Goal: Transaction & Acquisition: Purchase product/service

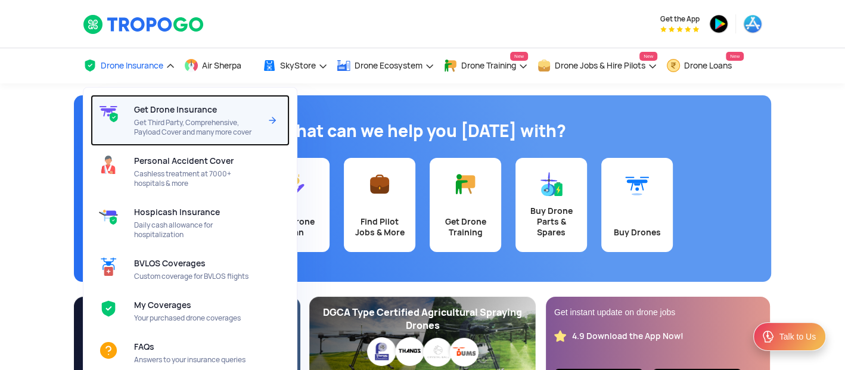
click at [155, 114] on span "Get Drone Insurance" at bounding box center [175, 110] width 83 height 10
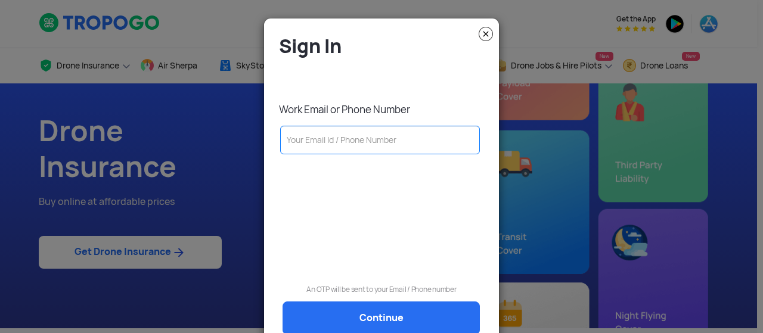
click at [212, 33] on modal-container "Sign In Work Email or Phone Number An OTP will be sent to your Email / Phone nu…" at bounding box center [381, 166] width 763 height 333
click at [325, 143] on input "text" at bounding box center [380, 140] width 200 height 29
paste input "7439261734"
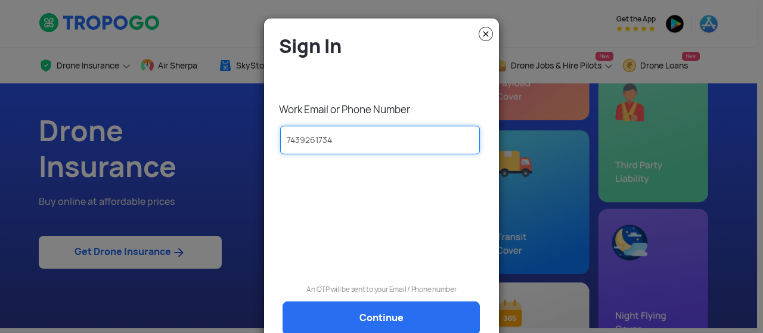
type input "7439261734"
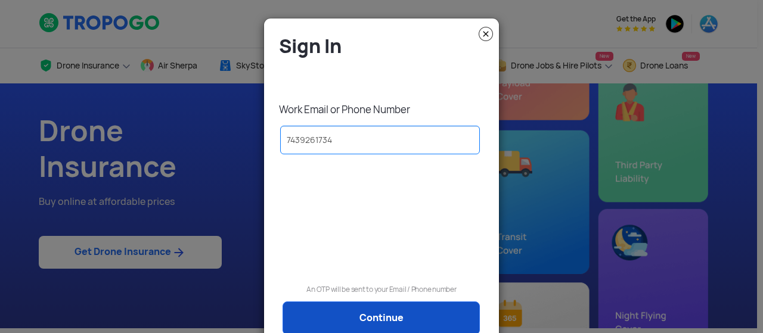
click at [385, 311] on link "Continue" at bounding box center [380, 318] width 197 height 33
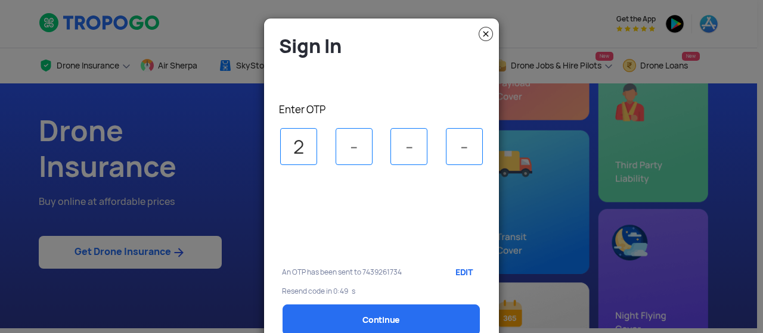
type input "2"
type input "7"
type input "2"
type input "7"
select select "1000000"
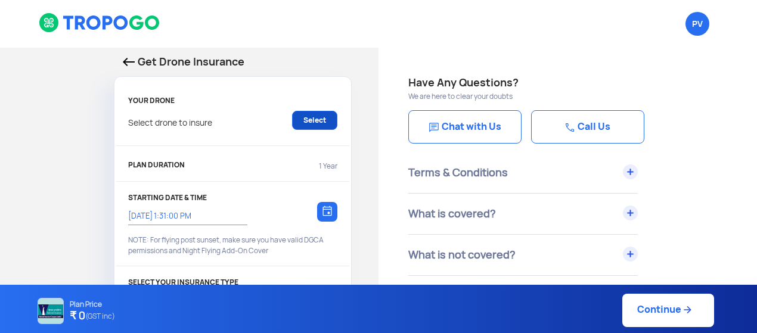
click at [313, 120] on link "Select" at bounding box center [314, 120] width 45 height 19
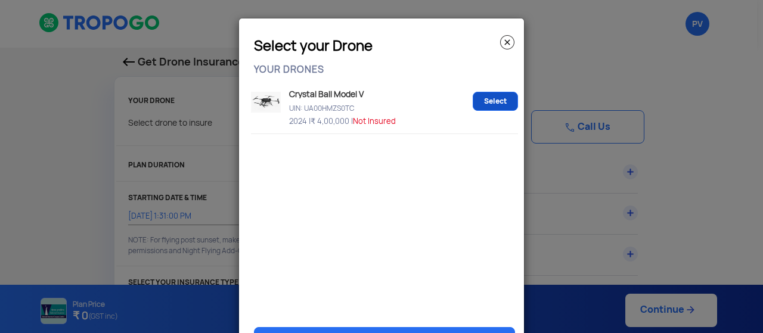
click at [489, 101] on link "Select" at bounding box center [495, 101] width 45 height 19
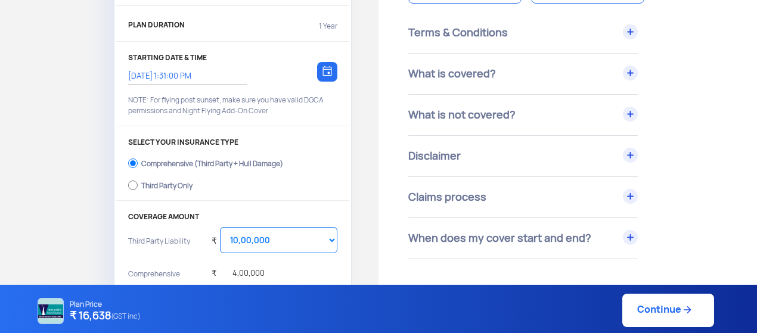
scroll to position [148, 0]
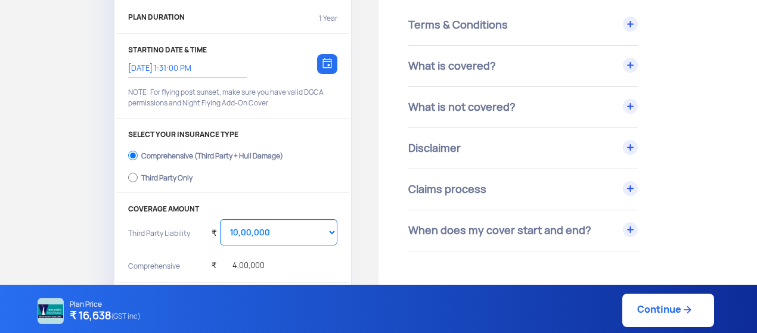
click at [334, 60] on div at bounding box center [327, 64] width 20 height 20
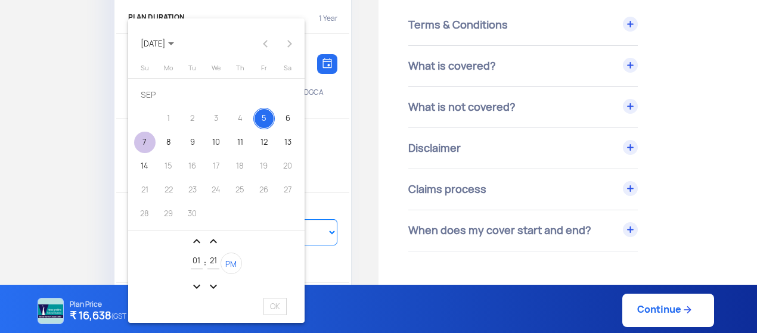
click at [145, 145] on div "7" at bounding box center [144, 142] width 21 height 21
click at [228, 263] on span "PM" at bounding box center [230, 264] width 11 height 10
click at [197, 240] on mat-icon "expand_less" at bounding box center [197, 241] width 14 height 14
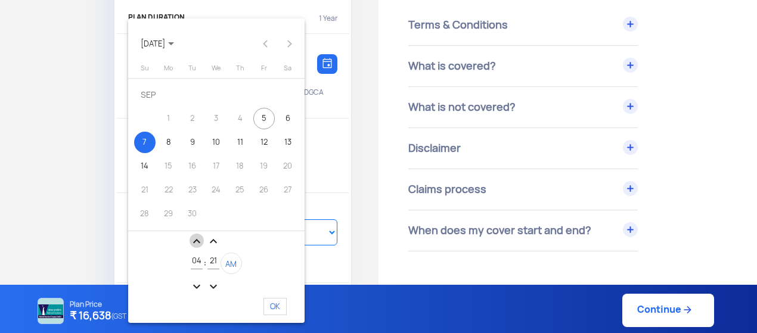
click at [197, 240] on mat-icon "expand_less" at bounding box center [197, 241] width 14 height 14
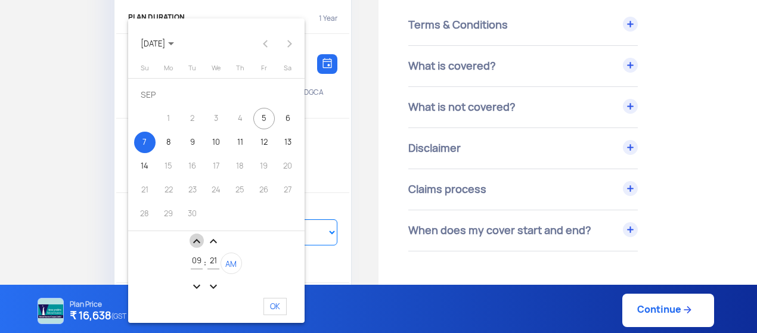
click at [197, 240] on mat-icon "expand_less" at bounding box center [197, 241] width 14 height 14
type input "12"
click at [272, 303] on span "OK" at bounding box center [274, 306] width 23 height 17
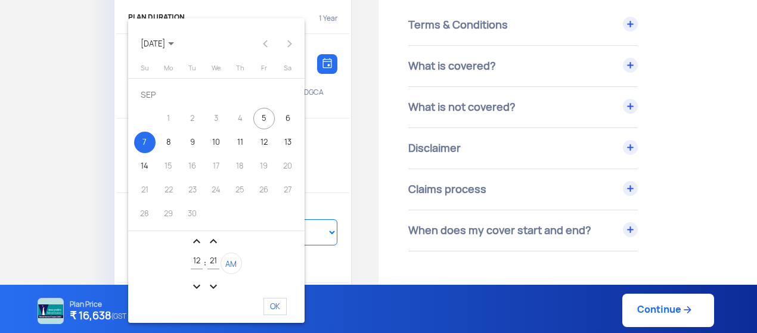
type input "[DATE] 12:21:09 AM"
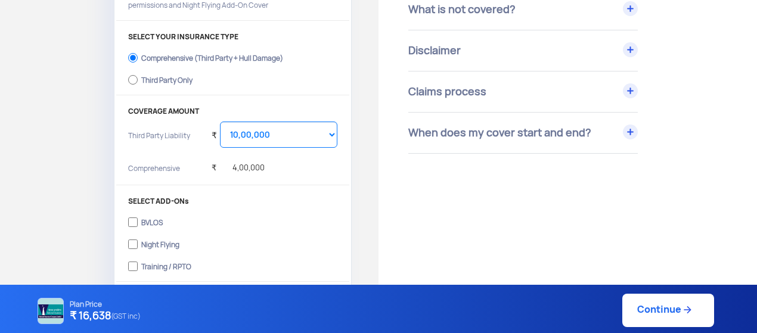
scroll to position [246, 0]
click at [144, 81] on div "Third Party Only" at bounding box center [166, 78] width 51 height 5
click at [138, 82] on input "Third Party Only" at bounding box center [133, 80] width 10 height 17
radio input "true"
select select "2000000"
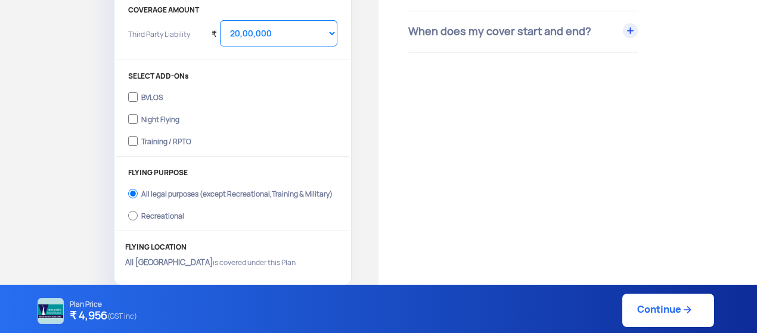
scroll to position [348, 0]
click at [638, 167] on div "Have Any Questions? We are here to clear your doubts Chat with Us Call Us Terms…" at bounding box center [567, 60] width 378 height 720
click at [148, 138] on div "Training / RPTO" at bounding box center [166, 138] width 50 height 5
click at [138, 138] on input "Training / RPTO" at bounding box center [133, 140] width 10 height 17
checkbox input "true"
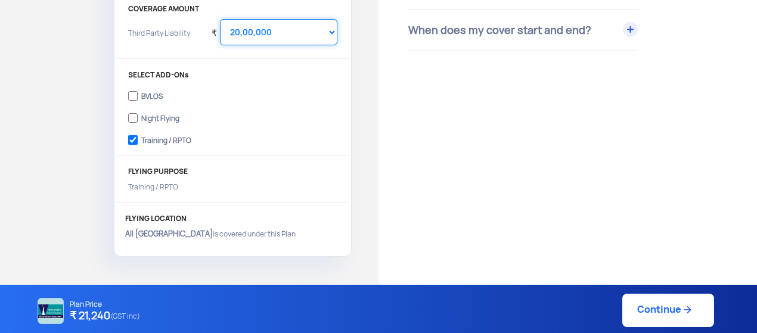
click at [322, 32] on select "Select Amount 10,00,000 15,00,000 20,00,000 25,00,000 30,00,000" at bounding box center [278, 32] width 117 height 26
select select "1000000"
click at [220, 19] on select "Select Amount 10,00,000 15,00,000 20,00,000 25,00,000 30,00,000" at bounding box center [278, 32] width 117 height 26
click at [343, 183] on div "FLYING PURPOSE Training / RPTO" at bounding box center [232, 184] width 233 height 35
click at [661, 312] on link "Continue" at bounding box center [668, 310] width 92 height 33
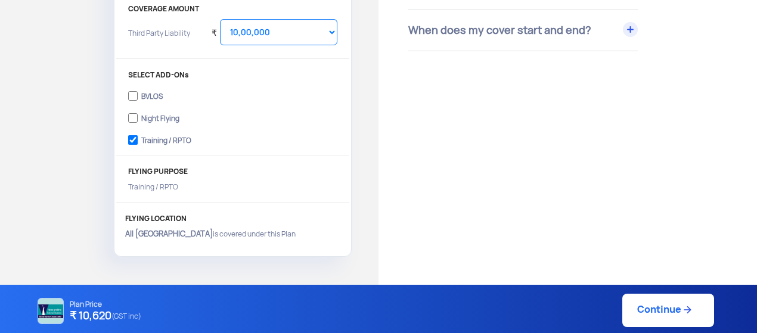
type input "[DATE] 12:21:00 AM"
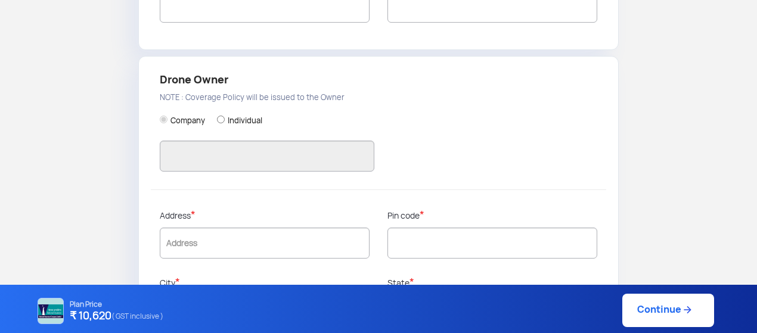
type input "[PERSON_NAME]"
type input "7439261734"
type input "MAVERICK DRONES AND TECHNOLOGIES PRIVATE LIMITED"
type input "19AAKCR6366F1ZX"
type input "MAVERICK DRONES AND TECHNOLOGIES PRIVATE LIMITED"
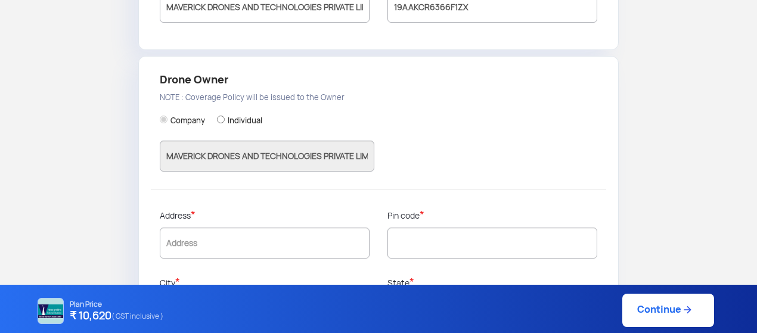
type input "FLAT G1 , SWARNAKAML APPARTMENT, [STREET_ADDRESS]"
type input "700084"
type input "South 24 Parganas"
type input "[GEOGRAPHIC_DATA]"
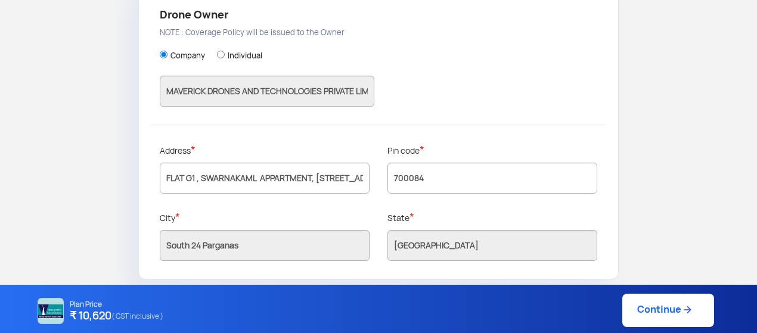
scroll to position [414, 0]
click at [644, 315] on link "Continue" at bounding box center [668, 310] width 92 height 33
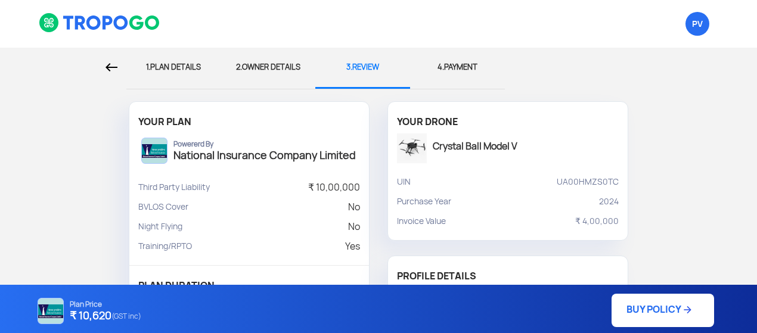
click at [201, 66] on div "1. PLAN DETAILS" at bounding box center [173, 67] width 77 height 39
select select "1000000"
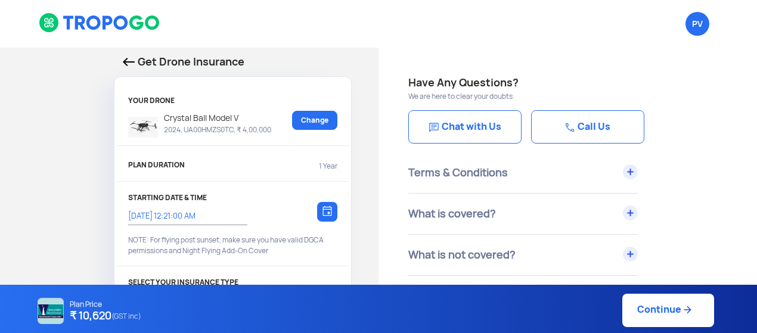
click at [666, 309] on link "Continue" at bounding box center [668, 310] width 92 height 33
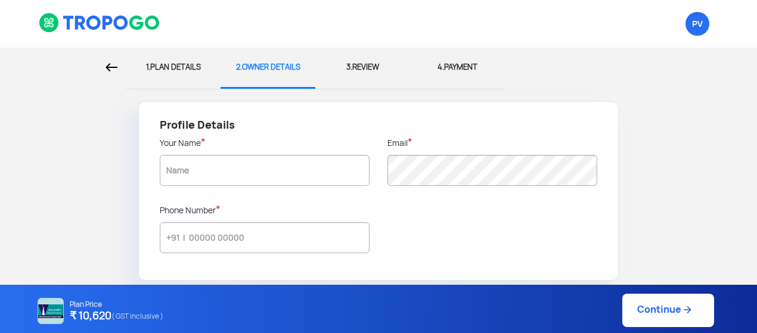
type input "[PERSON_NAME]"
type input "7439261734"
type input "MAVERICK DRONES AND TECHNOLOGIES PRIVATE LIMITED"
type input "19AAKCR6366F1ZX"
type input "MAVERICK DRONES AND TECHNOLOGIES PRIVATE LIMITED"
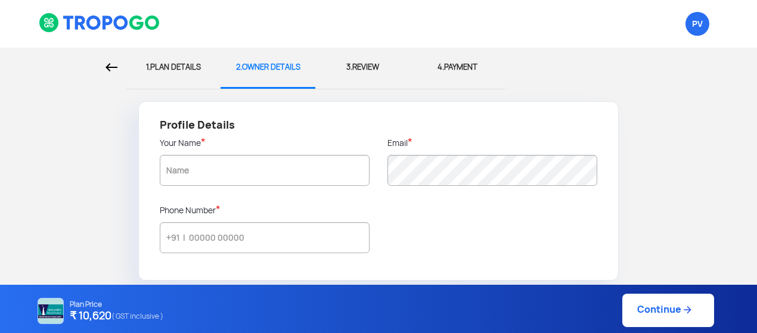
type input "FLAT G1 , SWARNAKAML APPARTMENT, [STREET_ADDRESS]"
type input "700084"
type input "South 24 Parganas"
type input "[GEOGRAPHIC_DATA]"
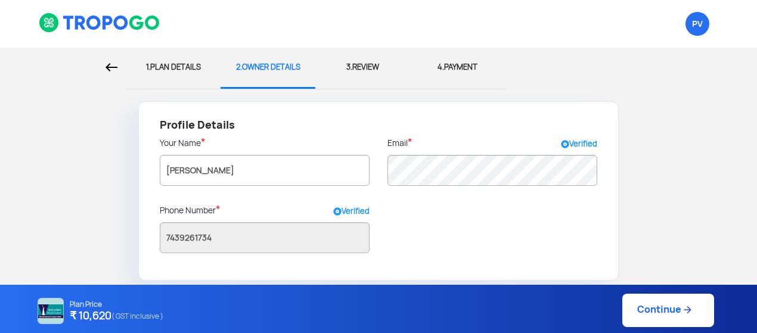
click at [666, 309] on link "Continue" at bounding box center [668, 310] width 92 height 33
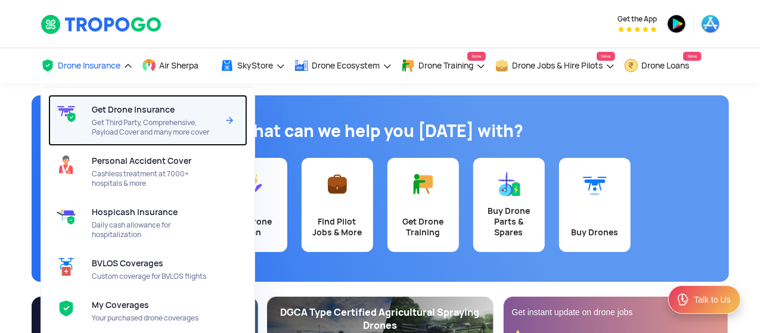
click at [121, 107] on span "Get Drone Insurance" at bounding box center [133, 110] width 83 height 10
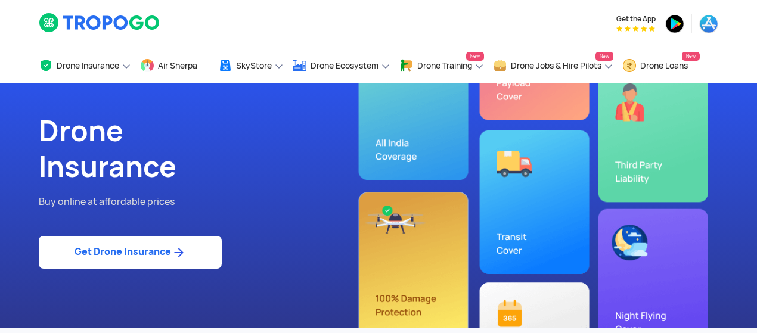
click at [130, 251] on link "Get Drone Insurance" at bounding box center [130, 252] width 183 height 33
select select "1000000"
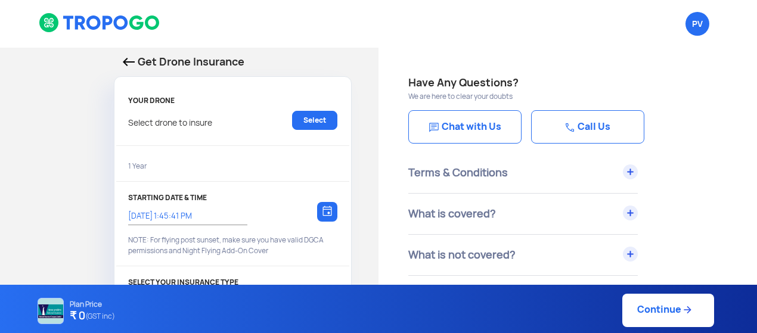
type input "[DATE] 1:55:00 PM"
click at [306, 123] on link "Select" at bounding box center [314, 120] width 45 height 19
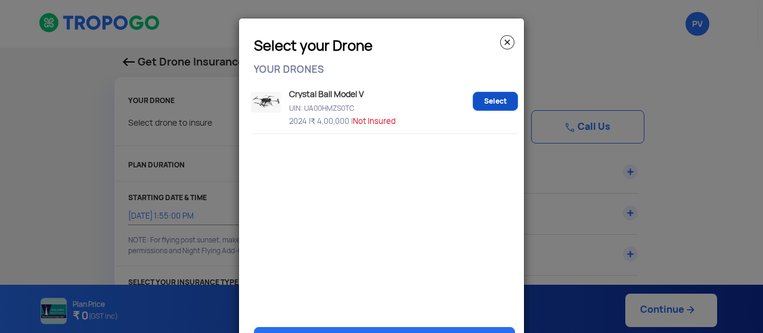
click at [487, 97] on link "Select" at bounding box center [495, 101] width 45 height 19
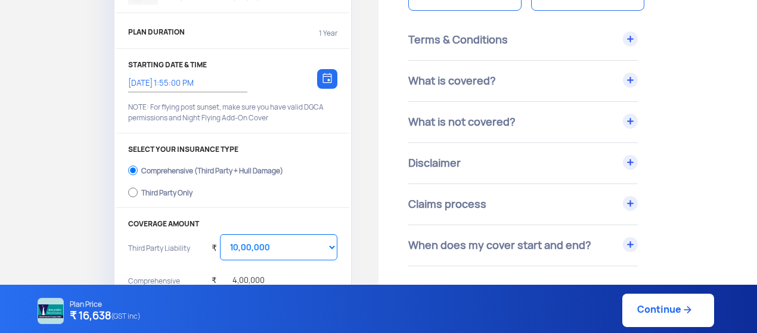
scroll to position [142, 0]
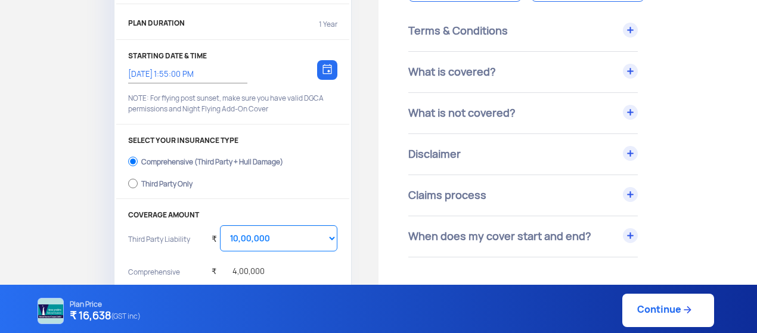
click at [322, 67] on div at bounding box center [327, 70] width 20 height 20
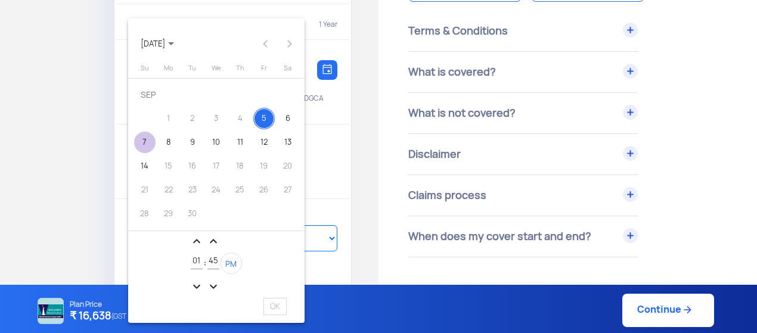
click at [148, 139] on div "7" at bounding box center [144, 142] width 21 height 21
click at [229, 262] on span "PM" at bounding box center [230, 264] width 11 height 10
click at [194, 258] on input "01" at bounding box center [197, 261] width 12 height 9
click at [195, 243] on mat-icon "expand_less" at bounding box center [197, 241] width 14 height 14
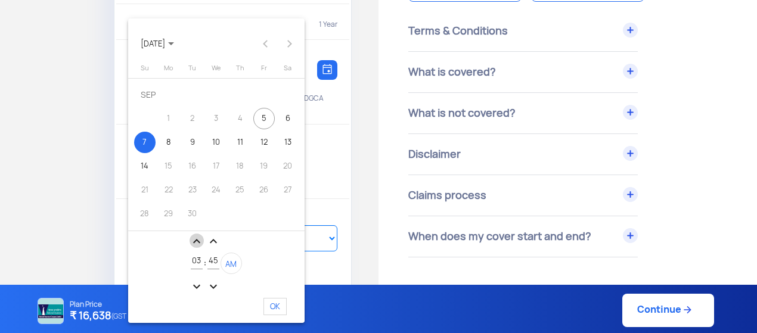
click at [195, 243] on mat-icon "expand_less" at bounding box center [197, 241] width 14 height 14
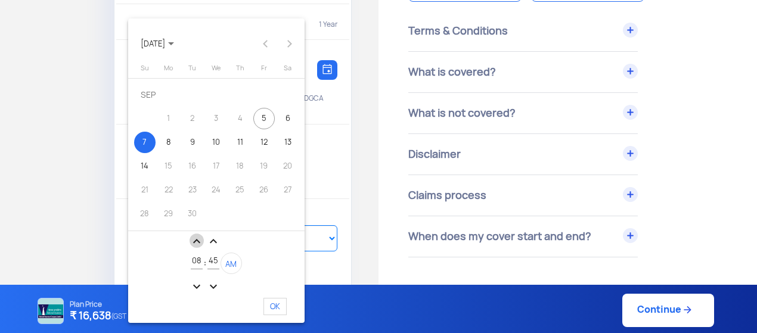
click at [195, 243] on mat-icon "expand_less" at bounding box center [197, 241] width 14 height 14
type input "12"
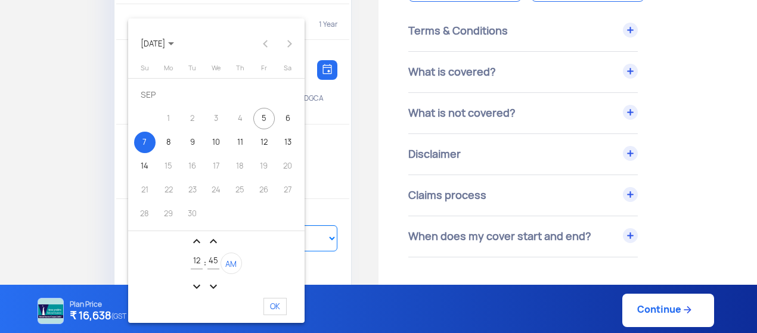
click at [365, 190] on div at bounding box center [378, 166] width 757 height 333
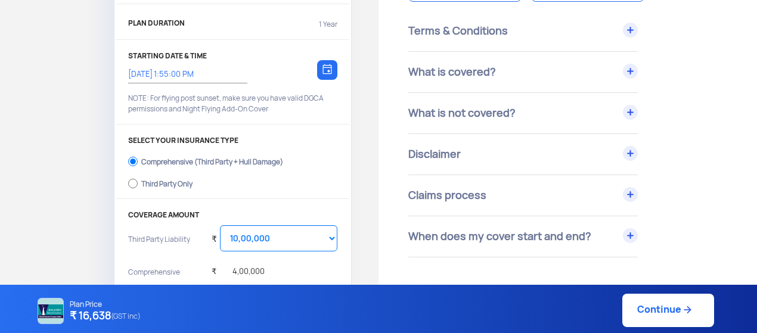
click at [330, 70] on img at bounding box center [327, 69] width 10 height 11
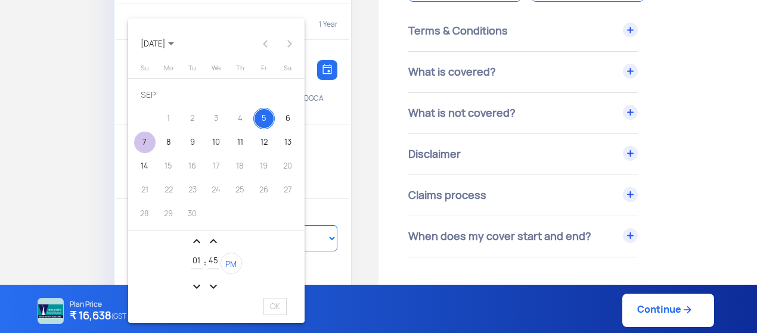
click at [137, 144] on div "7" at bounding box center [144, 142] width 21 height 21
click at [191, 262] on input "01" at bounding box center [197, 261] width 12 height 9
click at [195, 288] on mat-icon "expand_more" at bounding box center [197, 286] width 14 height 14
type input "12"
click at [233, 263] on span "PM" at bounding box center [230, 264] width 11 height 10
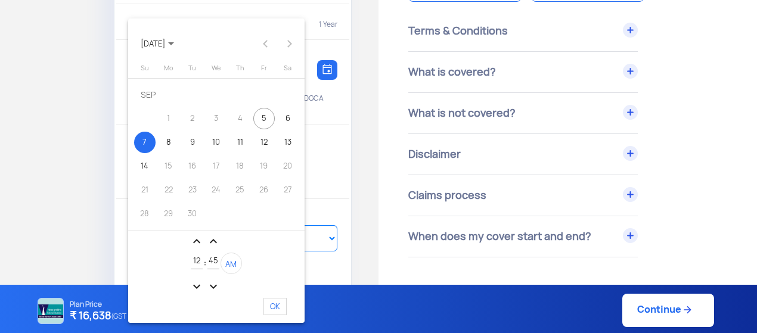
click at [277, 308] on span "OK" at bounding box center [274, 306] width 23 height 17
type input "7/9/2025, 12:45:41 AM"
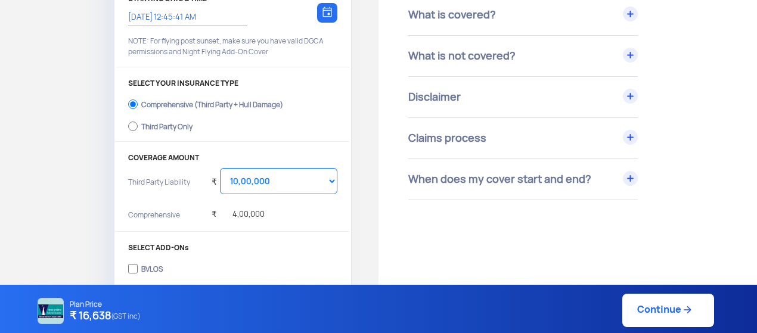
scroll to position [208, 0]
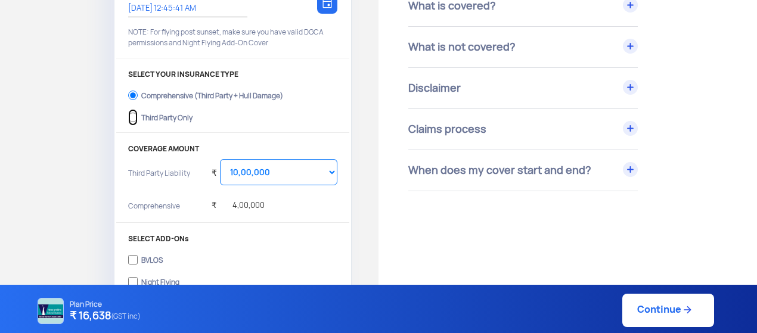
click at [130, 117] on input "Third Party Only" at bounding box center [133, 117] width 10 height 17
radio input "true"
select select "2000000"
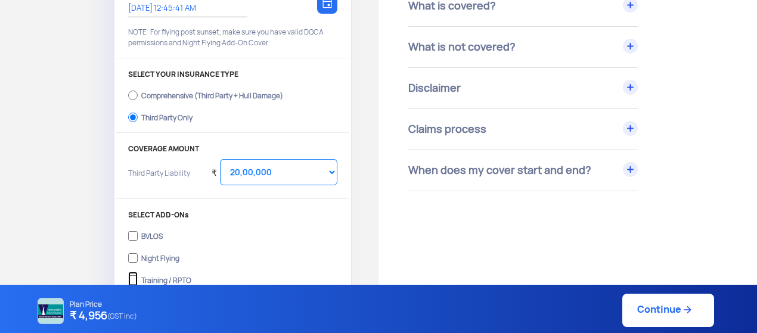
click at [136, 278] on input "Training / RPTO" at bounding box center [133, 280] width 10 height 17
checkbox input "true"
click at [328, 174] on select "Select Amount 10,00,000 15,00,000 20,00,000 25,00,000 30,00,000" at bounding box center [278, 172] width 117 height 26
click at [220, 159] on select "Select Amount 10,00,000 15,00,000 20,00,000 25,00,000 30,00,000" at bounding box center [278, 172] width 117 height 26
click at [335, 170] on select "Select Amount 10,00,000 15,00,000 20,00,000 25,00,000 30,00,000" at bounding box center [278, 172] width 117 height 26
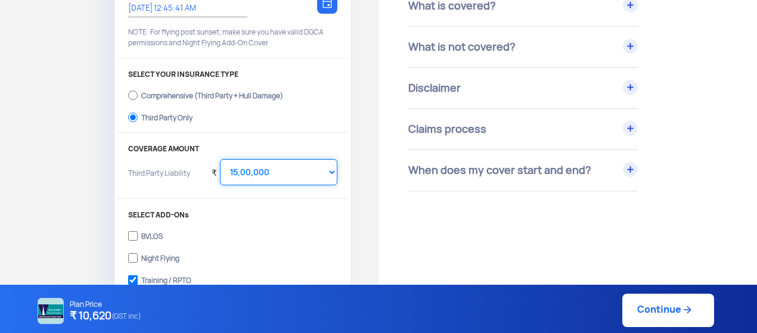
click at [220, 159] on select "Select Amount 10,00,000 15,00,000 20,00,000 25,00,000 30,00,000" at bounding box center [278, 172] width 117 height 26
click at [327, 176] on select "Select Amount 10,00,000 15,00,000 20,00,000 25,00,000 30,00,000" at bounding box center [278, 172] width 117 height 26
click at [220, 159] on select "Select Amount 10,00,000 15,00,000 20,00,000 25,00,000 30,00,000" at bounding box center [278, 172] width 117 height 26
click at [324, 173] on select "Select Amount 10,00,000 15,00,000 20,00,000 25,00,000 30,00,000" at bounding box center [278, 172] width 117 height 26
select select "1000000"
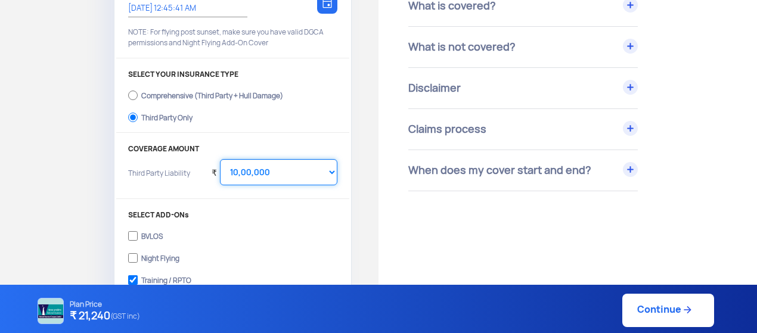
click at [220, 159] on select "Select Amount 10,00,000 15,00,000 20,00,000 25,00,000 30,00,000" at bounding box center [278, 172] width 117 height 26
click at [343, 175] on div "COVERAGE AMOUNT Third Party Liability ₹ Select Amount 10,00,000 15,00,000 20,00…" at bounding box center [232, 172] width 233 height 54
click at [667, 313] on link "Continue" at bounding box center [668, 310] width 92 height 33
type input "7/9/2025, 12:45:00 AM"
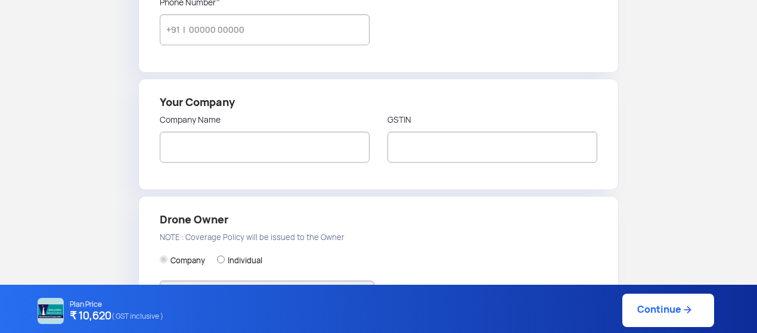
type input "[PERSON_NAME]"
type input "7439261734"
type input "MAVERICK DRONES AND TECHNOLOGIES PRIVATE LIMITED"
type input "19AAKCR6366F1ZX"
type input "MAVERICK DRONES AND TECHNOLOGIES PRIVATE LIMITED"
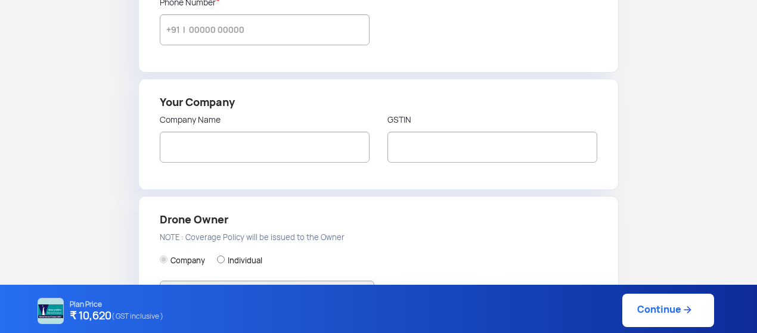
type input "FLAT G1 , SWARNAKAML APPARTMENT, [STREET_ADDRESS]"
type input "700084"
type input "South 24 Parganas"
type input "[GEOGRAPHIC_DATA]"
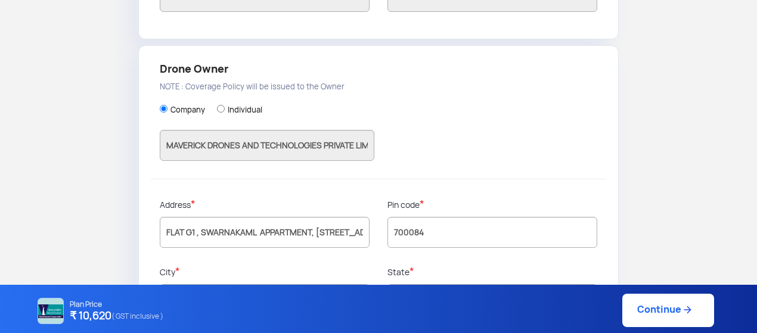
scroll to position [367, 0]
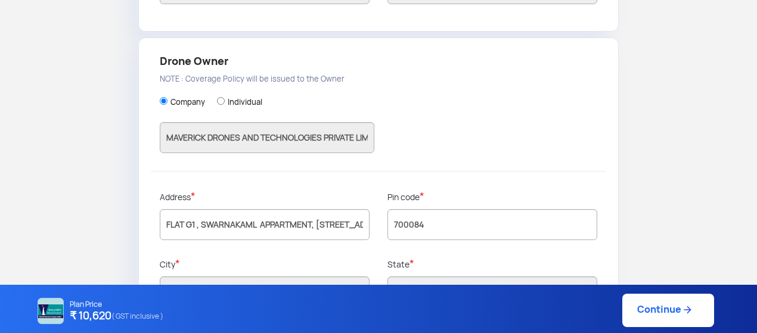
click at [639, 307] on link "Continue" at bounding box center [668, 310] width 92 height 33
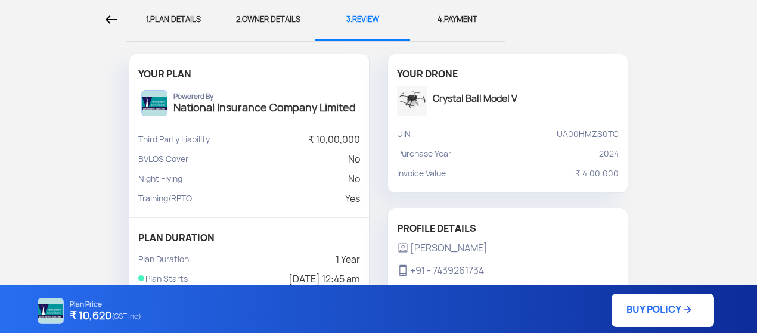
scroll to position [46, 0]
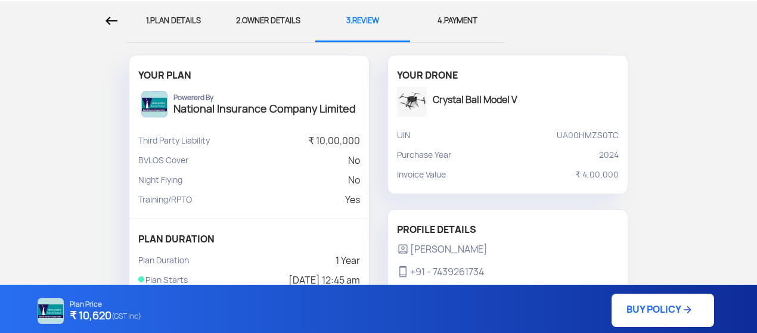
click at [572, 134] on p "UA00HMZS0TC" at bounding box center [588, 136] width 62 height 20
click at [659, 145] on div "1. PLAN DETAILS 2. OWNER DETAILS 3. REVIEW 4. PAYMENT YOUR PLAN Powererd By Nat…" at bounding box center [378, 309] width 757 height 616
click at [583, 133] on p "UA00HMZS0TC" at bounding box center [588, 136] width 62 height 20
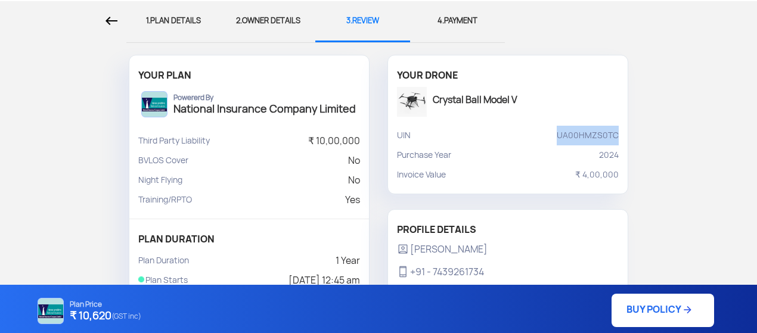
copy p "UA00HMZS0TC"
click at [653, 154] on div "1. PLAN DETAILS 2. OWNER DETAILS 3. REVIEW 4. PAYMENT YOUR PLAN Powererd By Nat…" at bounding box center [378, 309] width 757 height 616
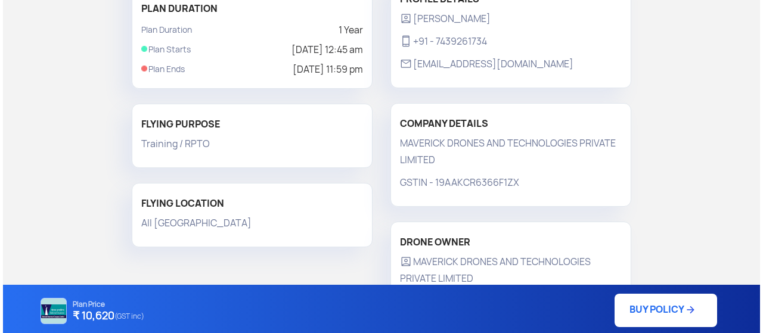
scroll to position [278, 0]
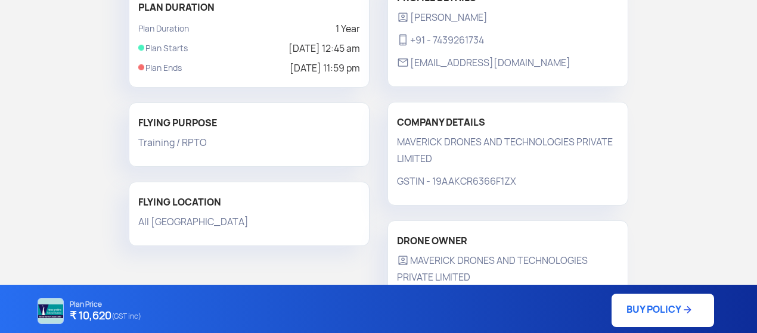
click at [651, 308] on link "BUY POLICY" at bounding box center [662, 310] width 103 height 33
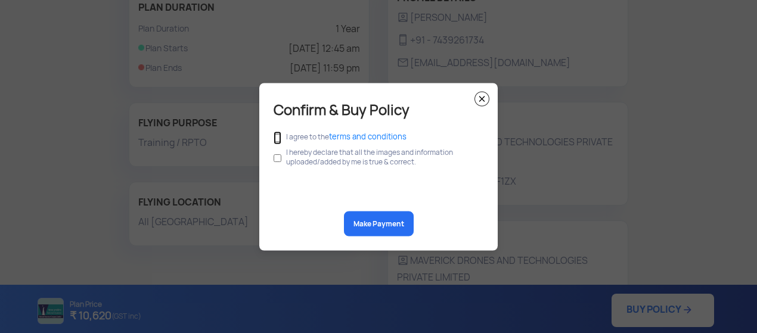
click at [279, 137] on input "checkbox" at bounding box center [278, 137] width 8 height 13
checkbox input "true"
click at [280, 155] on input "checkbox" at bounding box center [278, 158] width 8 height 23
checkbox input "true"
click at [383, 225] on button "Make Payment" at bounding box center [379, 223] width 70 height 25
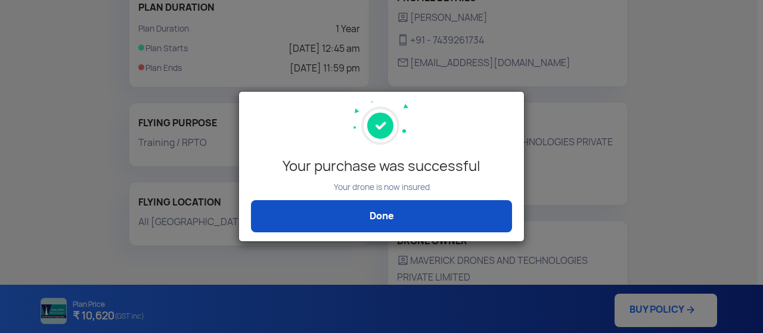
click at [385, 218] on link "Done" at bounding box center [381, 216] width 261 height 32
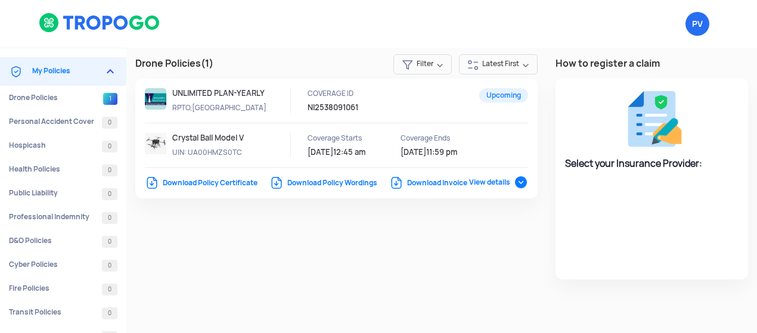
select select "National Insurance"
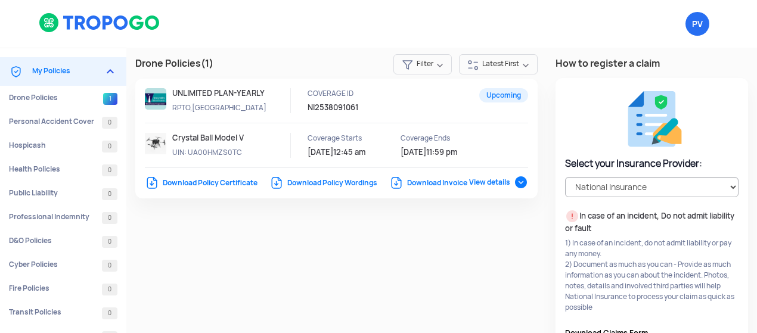
click at [234, 182] on link "Download Policy Certificate" at bounding box center [201, 183] width 113 height 10
click at [113, 19] on img at bounding box center [100, 23] width 122 height 20
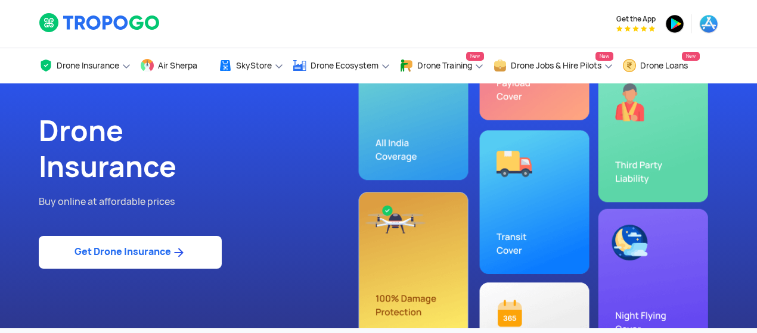
click at [141, 251] on link "Get Drone Insurance" at bounding box center [130, 252] width 183 height 33
select select "1000000"
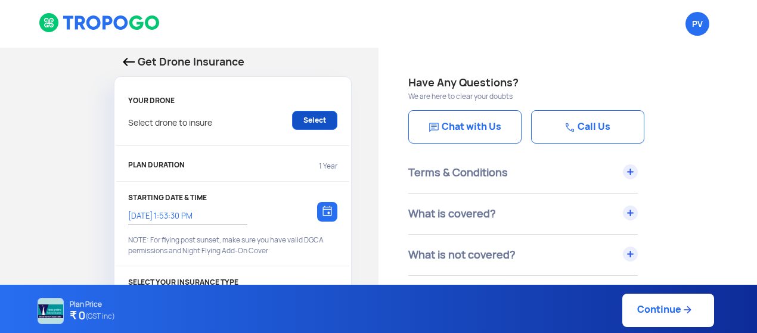
click at [320, 123] on link "Select" at bounding box center [314, 120] width 45 height 19
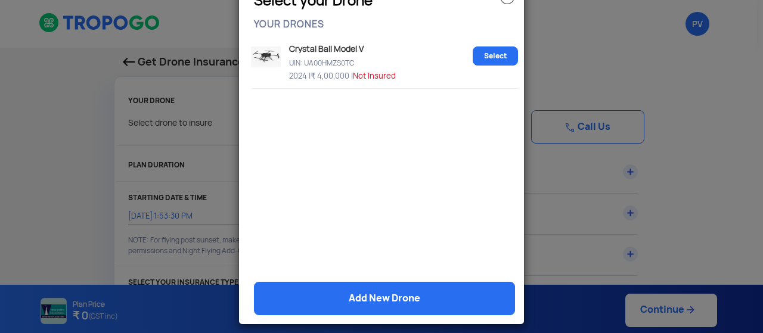
scroll to position [54, 0]
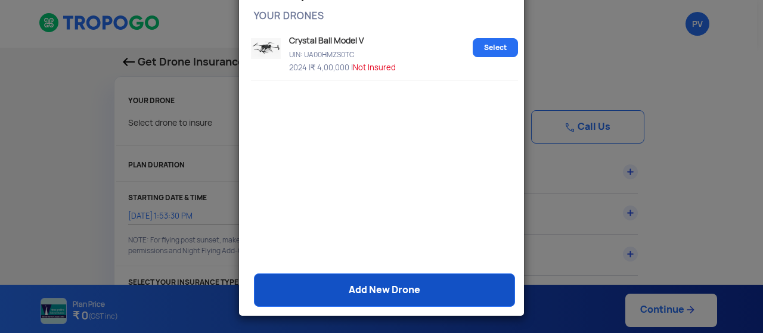
click at [373, 291] on link "Add New Drone" at bounding box center [384, 290] width 261 height 33
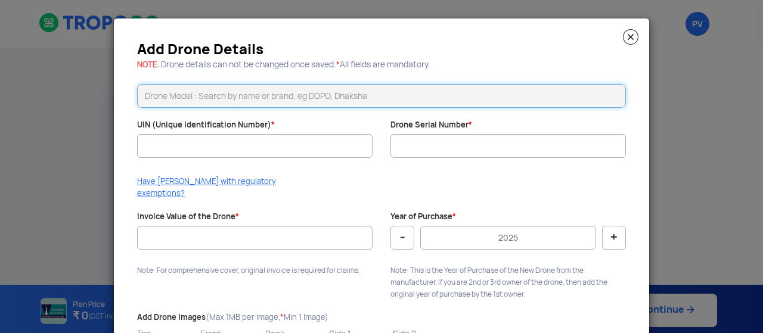
click at [201, 97] on input "text" at bounding box center [381, 96] width 489 height 24
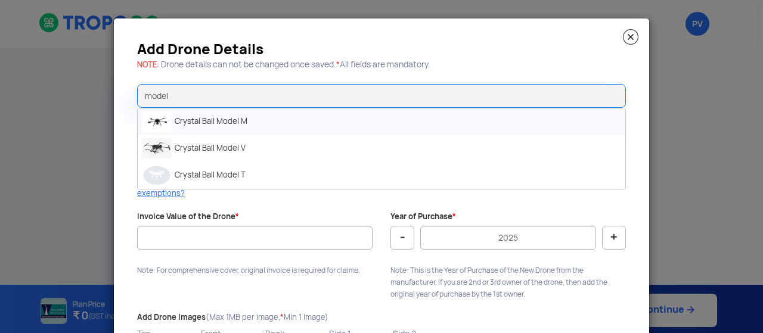
click at [202, 118] on li "Crystal Ball Model M" at bounding box center [381, 121] width 487 height 27
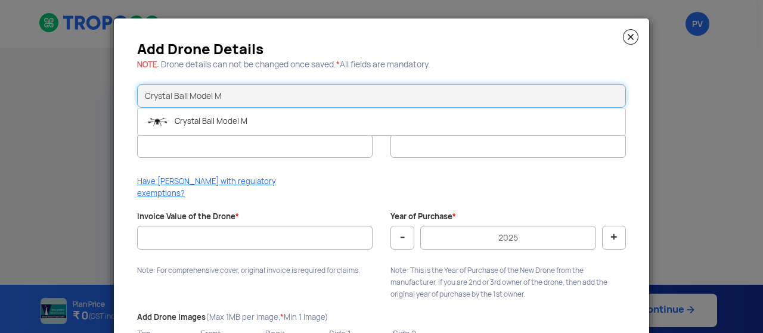
click at [222, 101] on input "Crystal Ball Model M" at bounding box center [381, 96] width 489 height 24
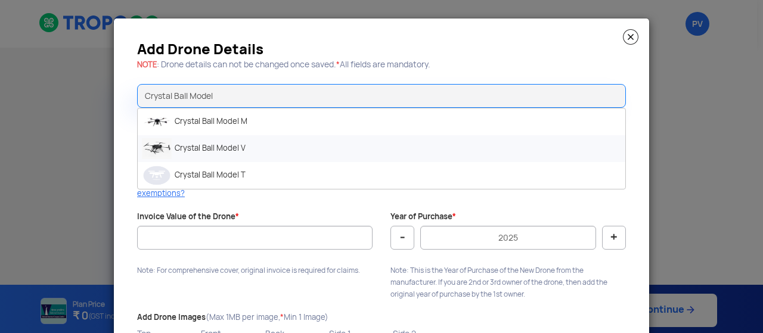
click at [186, 145] on li "Crystal Ball Model V" at bounding box center [381, 148] width 487 height 27
type input "Crystal Ball Model V"
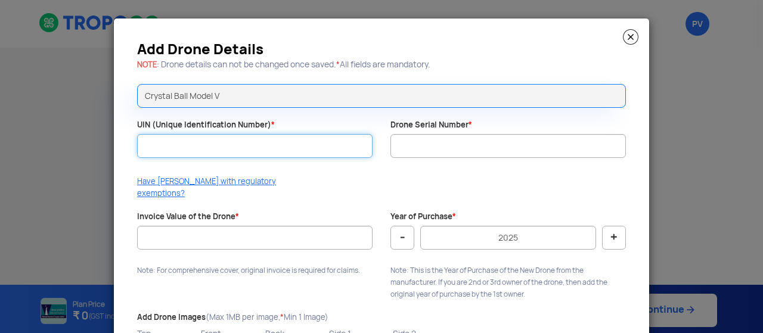
click at [249, 150] on input "UIN (Unique Identification Number) *" at bounding box center [254, 146] width 235 height 24
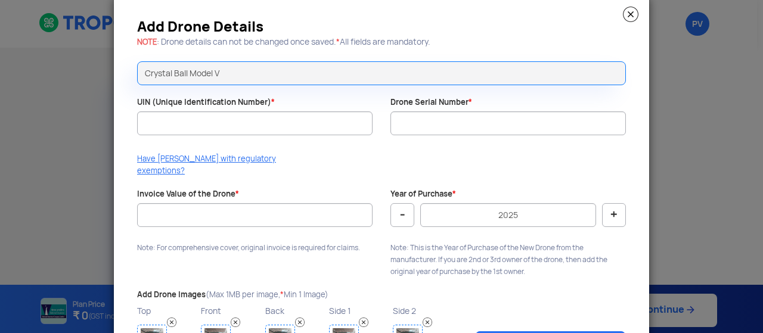
scroll to position [21, 0]
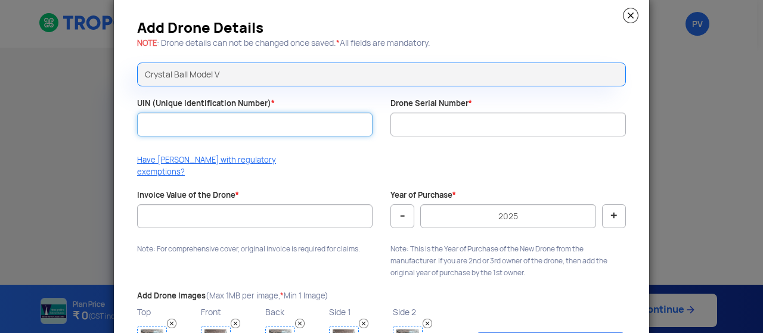
click at [187, 119] on input "UIN (Unique Identification Number) *" at bounding box center [254, 125] width 235 height 24
type input "UA00HN0S0TC"
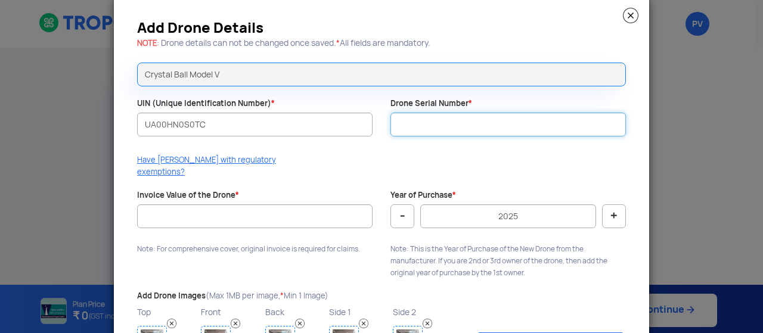
click at [422, 122] on input "Drone Serial Number *" at bounding box center [507, 125] width 235 height 24
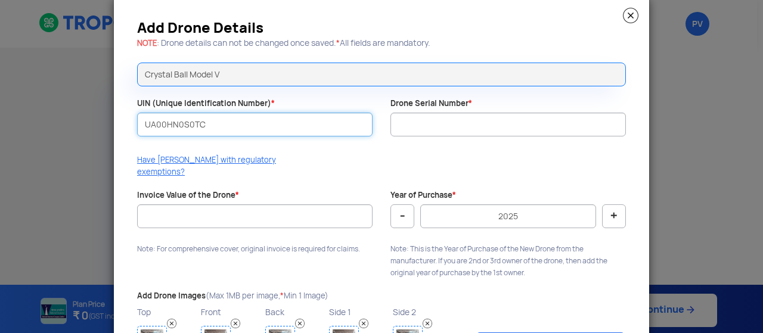
click at [162, 126] on input "UA00HN0S0TC" at bounding box center [254, 125] width 235 height 24
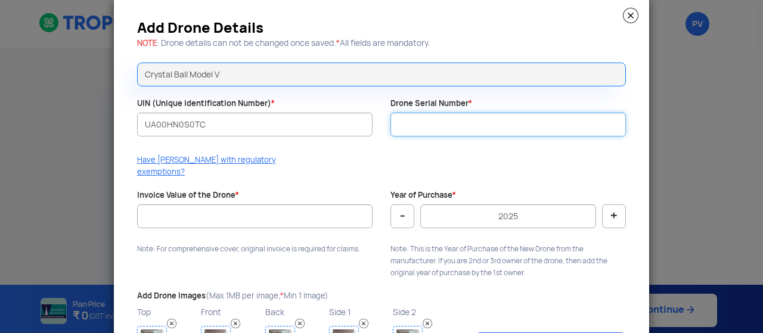
click at [433, 121] on input "Drone Serial Number *" at bounding box center [507, 125] width 235 height 24
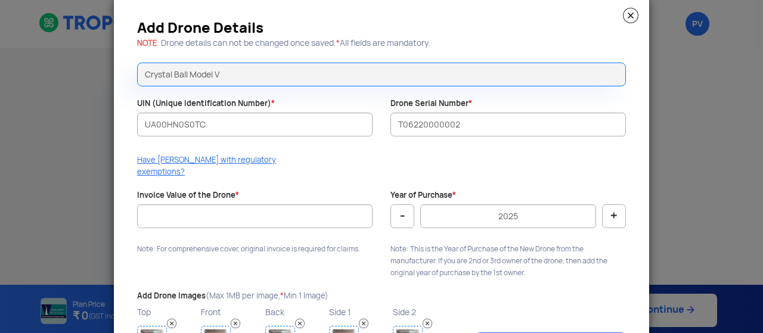
click at [142, 145] on div at bounding box center [254, 142] width 235 height 12
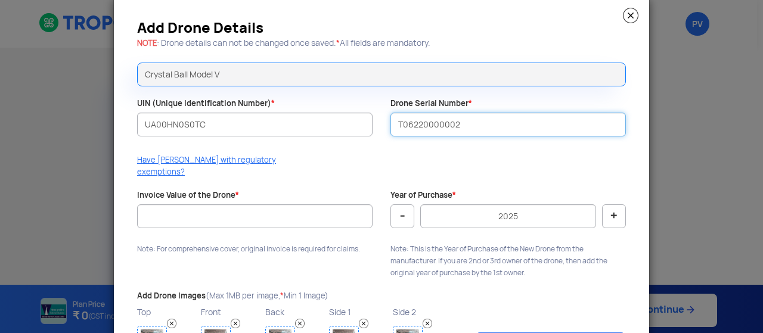
click at [429, 122] on input "T06220000002" at bounding box center [507, 125] width 235 height 24
paste input "CBAI-2024-V0279"
drag, startPoint x: 455, startPoint y: 125, endPoint x: 480, endPoint y: 125, distance: 25.0
click at [480, 125] on input "CBAI-2024-V0279" at bounding box center [507, 125] width 235 height 24
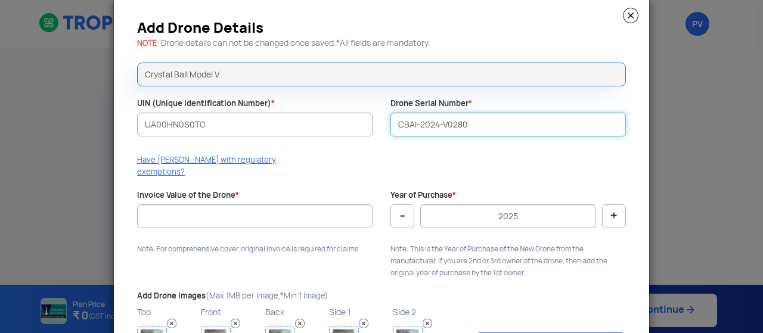
type input "CBAI-2024-V0280"
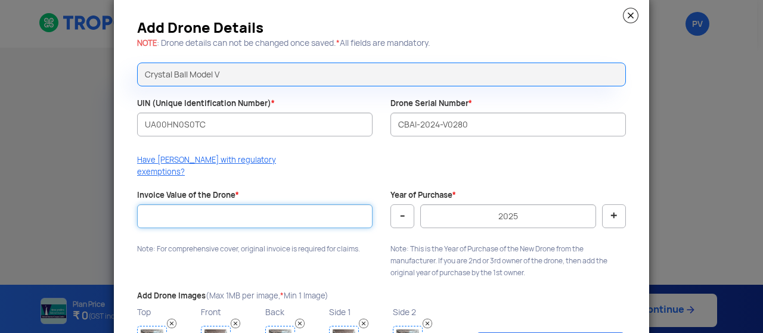
click at [221, 204] on input "Invoice Value of the Drone *" at bounding box center [254, 216] width 235 height 24
type input "400000"
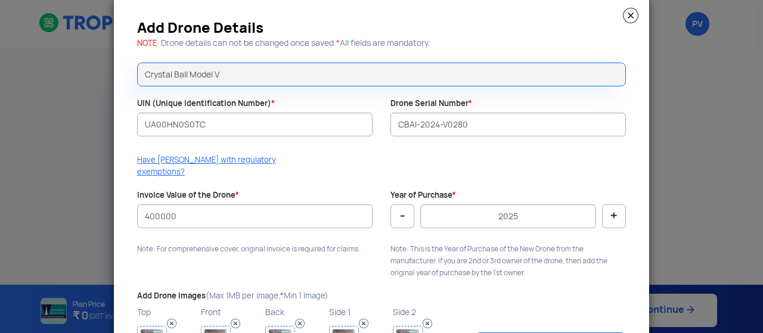
click at [400, 204] on button "-" at bounding box center [402, 216] width 24 height 24
type input "2024"
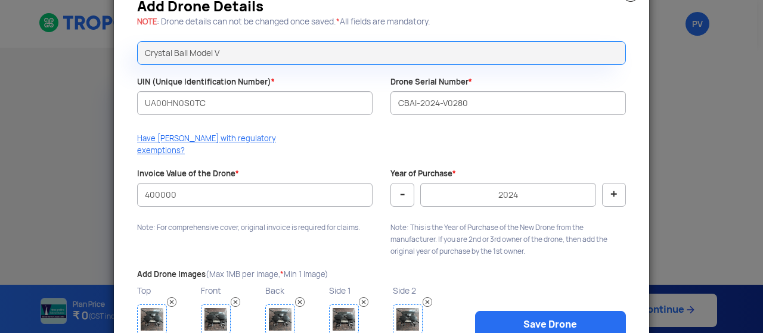
scroll to position [38, 0]
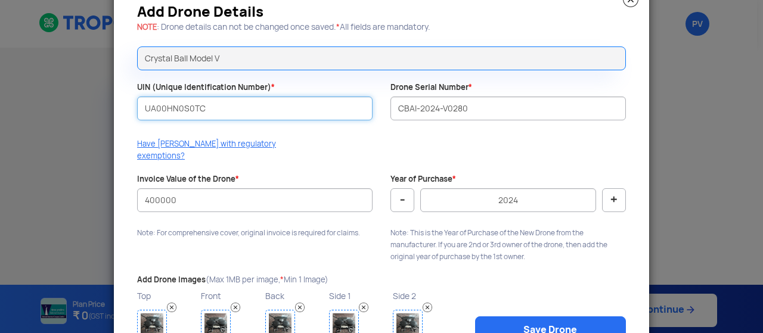
click at [156, 107] on input "UA00HN0S0TC" at bounding box center [254, 109] width 235 height 24
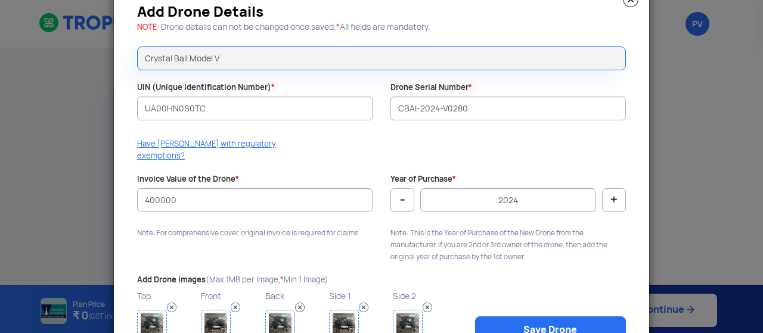
click at [128, 111] on div "UIN (Unique Identification Number) * UA00HN0S0TC" at bounding box center [254, 107] width 253 height 50
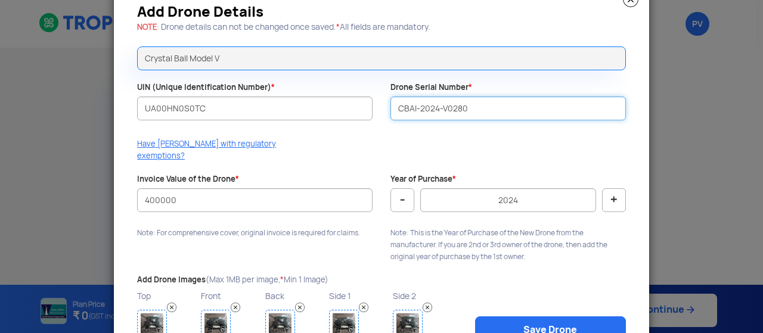
drag, startPoint x: 465, startPoint y: 104, endPoint x: 393, endPoint y: 105, distance: 71.5
click at [393, 105] on input "CBAI-2024-V0280" at bounding box center [507, 109] width 235 height 24
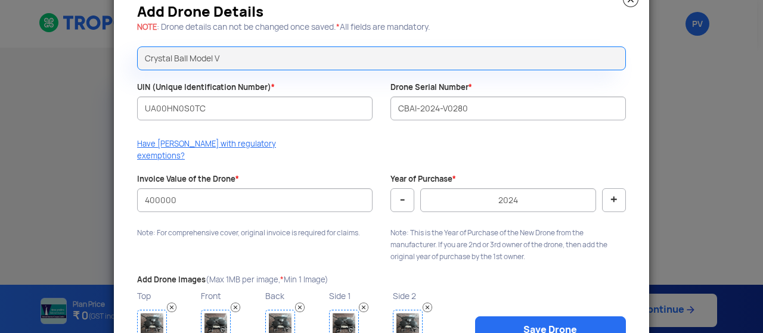
click at [123, 145] on div "Add Drone Details NOTE : Drone details can not be changed once saved. * All fie…" at bounding box center [381, 181] width 535 height 400
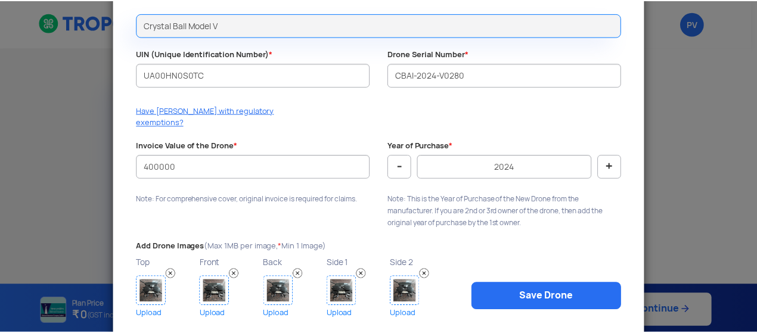
scroll to position [72, 0]
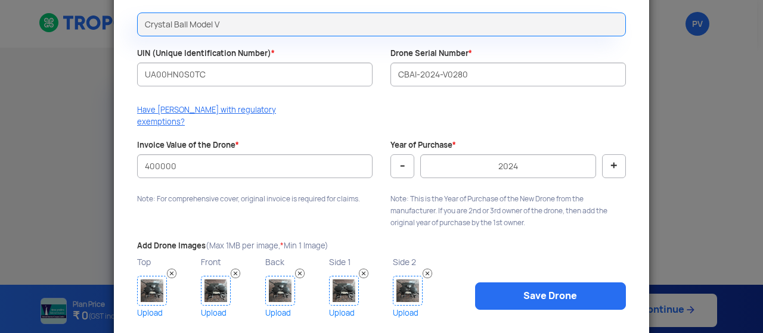
click at [145, 287] on img at bounding box center [152, 291] width 30 height 30
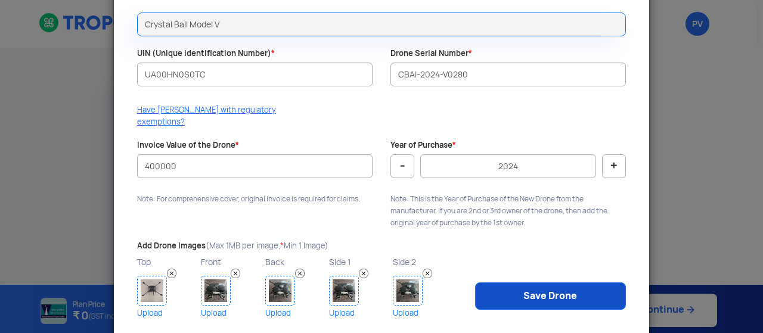
click at [542, 282] on link "Save Drone" at bounding box center [550, 295] width 151 height 27
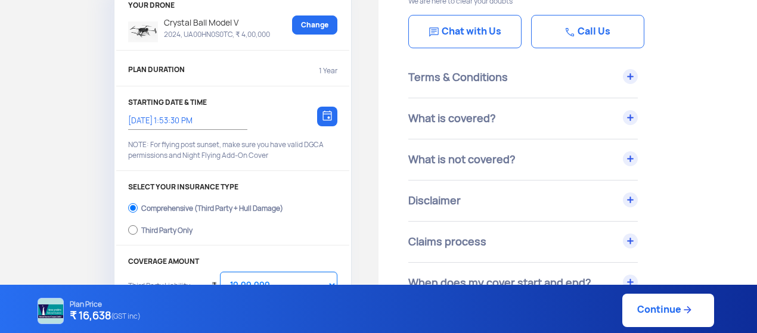
scroll to position [98, 0]
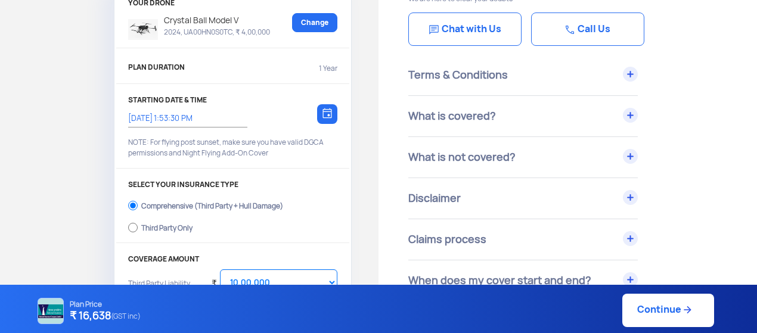
click at [326, 111] on img at bounding box center [327, 113] width 10 height 11
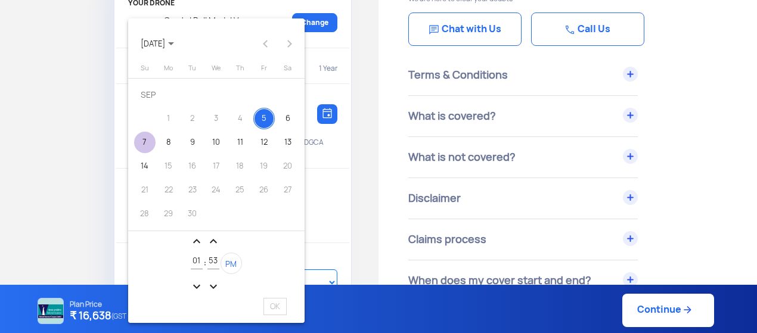
click at [145, 142] on div "7" at bounding box center [144, 142] width 21 height 21
click at [195, 240] on mat-icon "expand_less" at bounding box center [197, 241] width 14 height 14
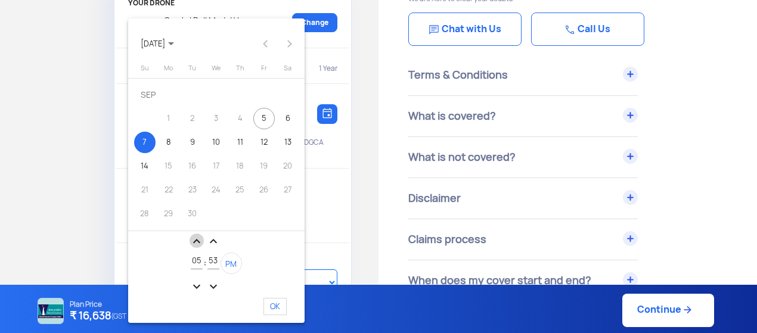
click at [195, 240] on mat-icon "expand_less" at bounding box center [197, 241] width 14 height 14
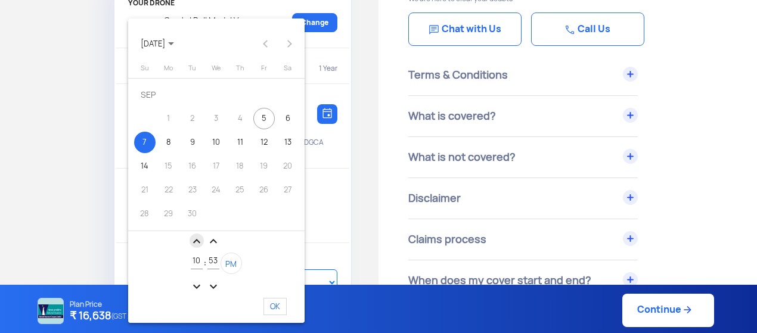
click at [195, 240] on mat-icon "expand_less" at bounding box center [197, 241] width 14 height 14
type input "12"
click at [234, 262] on span "PM" at bounding box center [230, 264] width 11 height 10
click at [270, 299] on span "OK" at bounding box center [274, 306] width 23 height 17
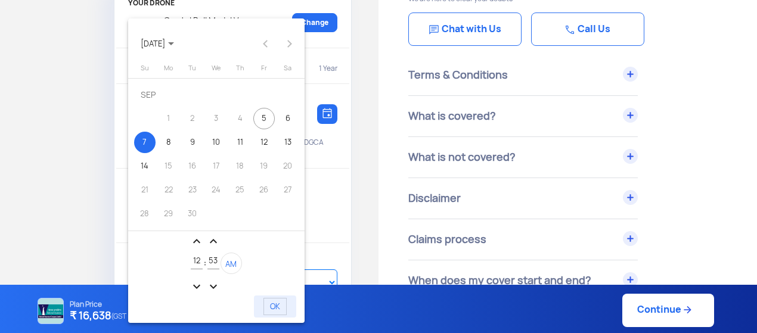
type input "7/9/2025, 12:53:30 AM"
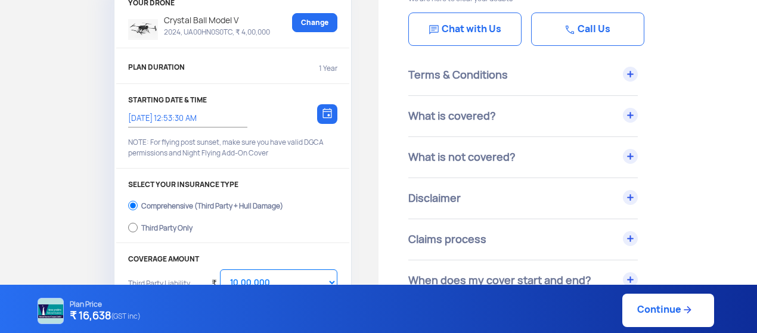
click at [138, 228] on label "Third Party Only" at bounding box center [232, 226] width 209 height 19
click at [138, 228] on input "Third Party Only" at bounding box center [133, 227] width 10 height 17
radio input "true"
select select "2000000"
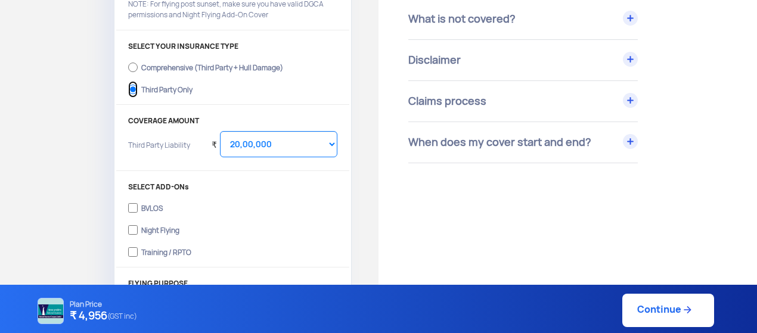
scroll to position [237, 0]
click at [135, 249] on input "Training / RPTO" at bounding box center [133, 251] width 10 height 17
checkbox input "true"
click at [317, 148] on select "Select Amount 10,00,000 15,00,000 20,00,000 25,00,000 30,00,000" at bounding box center [278, 144] width 117 height 26
select select "1000000"
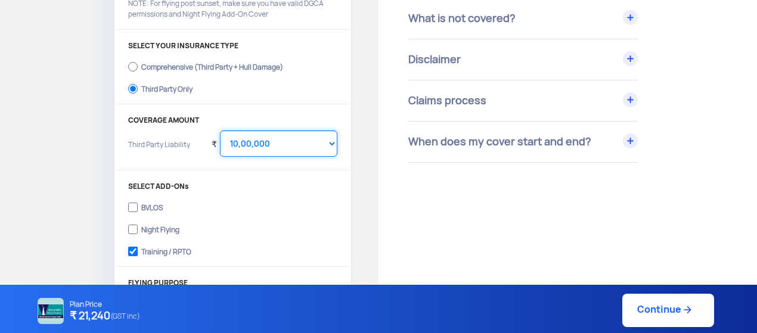
click at [220, 131] on select "Select Amount 10,00,000 15,00,000 20,00,000 25,00,000 30,00,000" at bounding box center [278, 144] width 117 height 26
click at [654, 316] on link "Continue" at bounding box center [668, 310] width 92 height 33
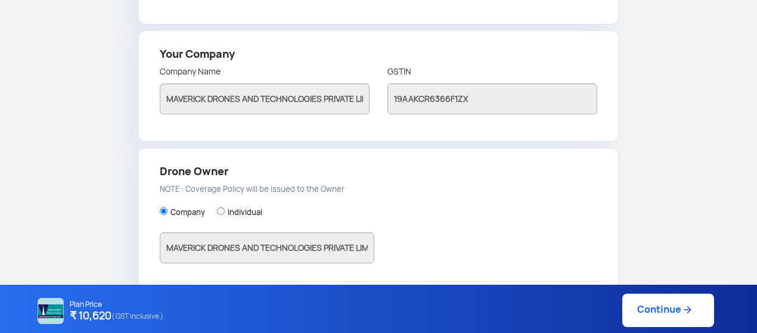
scroll to position [258, 0]
click at [647, 303] on link "Continue" at bounding box center [668, 310] width 92 height 33
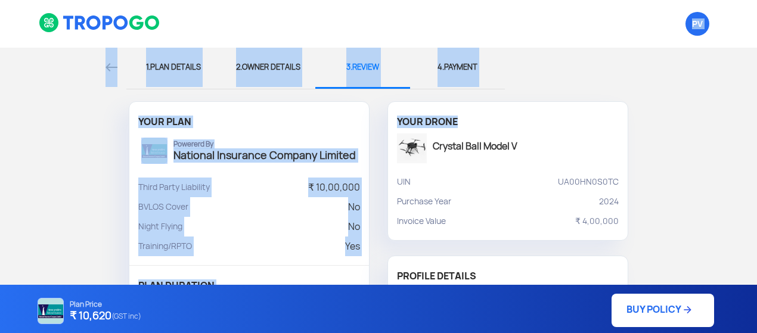
drag, startPoint x: 756, startPoint y: 42, endPoint x: 762, endPoint y: 117, distance: 75.3
click at [757, 117] on html "PV Logout 1. PLAN DETAILS 2. OWNER DETAILS 3. REVIEW 4. PAYMENT YOUR PLAN Power…" at bounding box center [378, 166] width 757 height 333
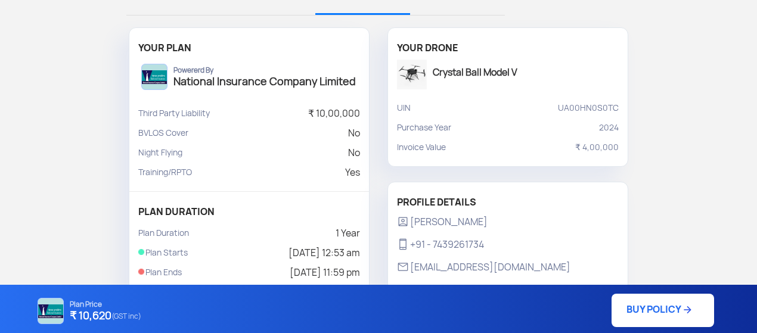
scroll to position [76, 0]
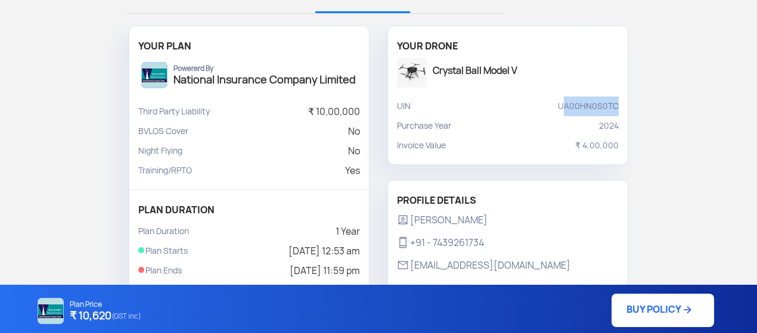
drag, startPoint x: 568, startPoint y: 109, endPoint x: 624, endPoint y: 104, distance: 56.3
click at [624, 104] on div "UIN UA00HN0S0TC" at bounding box center [508, 107] width 240 height 20
click at [624, 103] on div "UIN UA00HN0S0TC" at bounding box center [508, 107] width 240 height 20
drag, startPoint x: 562, startPoint y: 103, endPoint x: 645, endPoint y: 105, distance: 82.9
click at [645, 105] on div "1. PLAN DETAILS 2. OWNER DETAILS 3. REVIEW 4. PAYMENT YOUR PLAN Powererd By Nat…" at bounding box center [378, 280] width 757 height 616
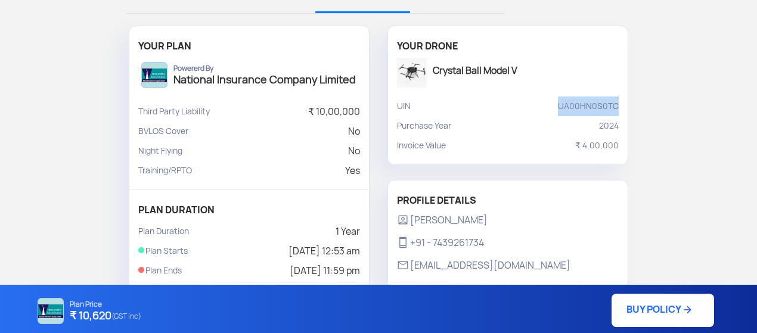
click at [645, 105] on div "1. PLAN DETAILS 2. OWNER DETAILS 3. REVIEW 4. PAYMENT YOUR PLAN Powererd By Nat…" at bounding box center [378, 280] width 757 height 616
drag, startPoint x: 561, startPoint y: 104, endPoint x: 645, endPoint y: 108, distance: 83.5
click at [645, 108] on div "1. PLAN DETAILS 2. OWNER DETAILS 3. REVIEW 4. PAYMENT YOUR PLAN Powererd By Nat…" at bounding box center [378, 279] width 757 height 616
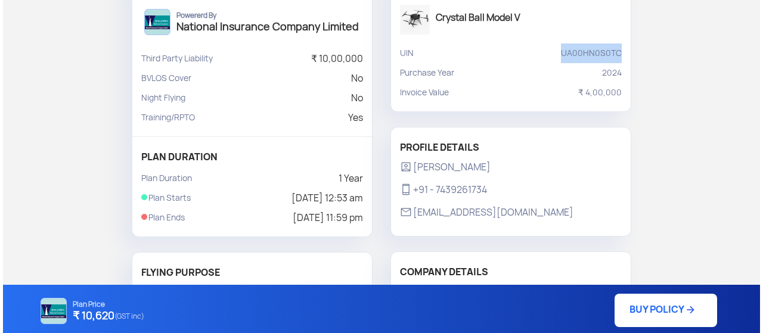
scroll to position [133, 0]
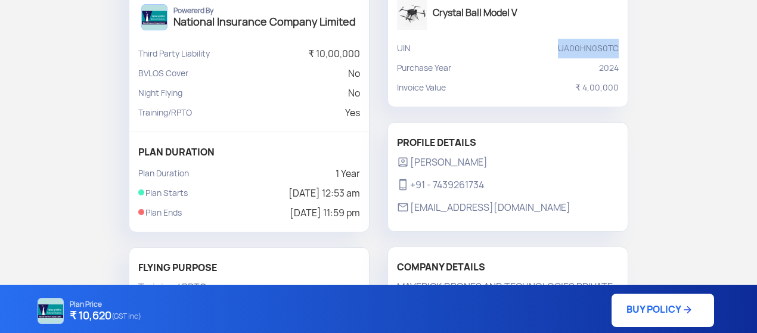
click at [589, 48] on p "UA00HN0S0TC" at bounding box center [588, 49] width 61 height 20
click at [657, 307] on link "BUY POLICY" at bounding box center [662, 310] width 103 height 33
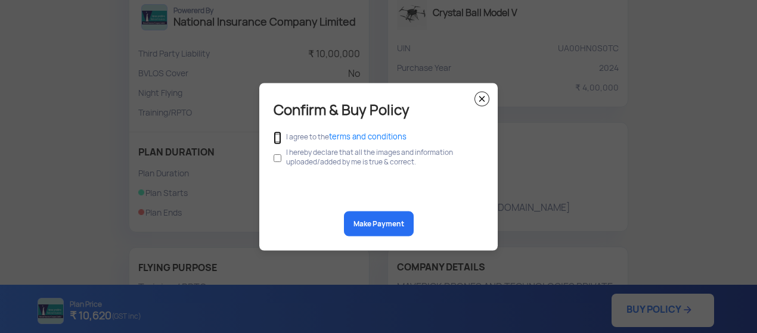
click at [277, 136] on input "checkbox" at bounding box center [278, 137] width 8 height 13
checkbox input "true"
click at [281, 159] on div "I hereby declare that all the images and information uploaded/added by me is tr…" at bounding box center [379, 156] width 210 height 25
click at [277, 159] on input "checkbox" at bounding box center [278, 158] width 8 height 23
checkbox input "true"
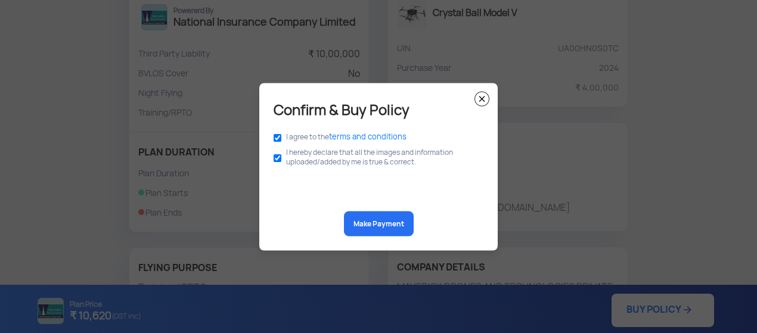
click at [362, 219] on button "Make Payment" at bounding box center [379, 223] width 70 height 25
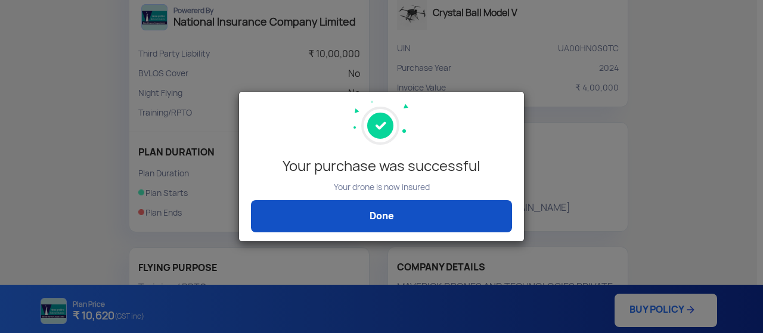
click at [391, 218] on link "Done" at bounding box center [381, 216] width 261 height 32
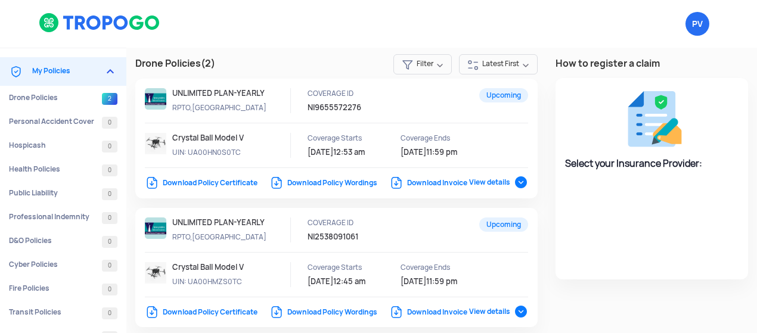
select select "National Insurance"
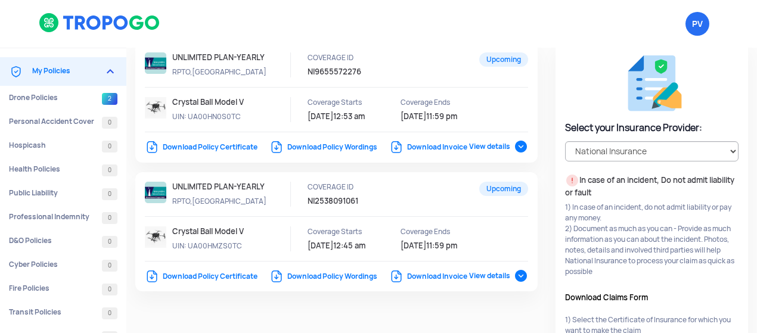
scroll to position [35, 0]
click at [225, 145] on link "Download Policy Certificate" at bounding box center [201, 148] width 113 height 10
